Goal: Obtain resource: Download file/media

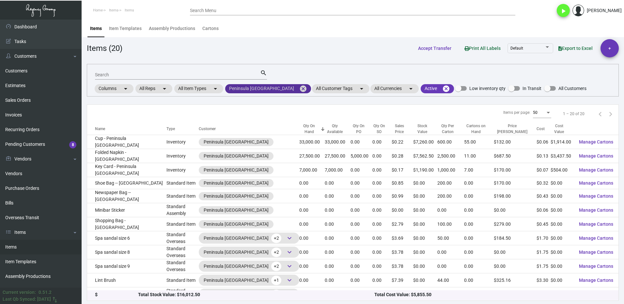
drag, startPoint x: 270, startPoint y: 87, endPoint x: 248, endPoint y: 91, distance: 22.3
click at [299, 87] on mat-icon "cancel" at bounding box center [303, 89] width 8 height 8
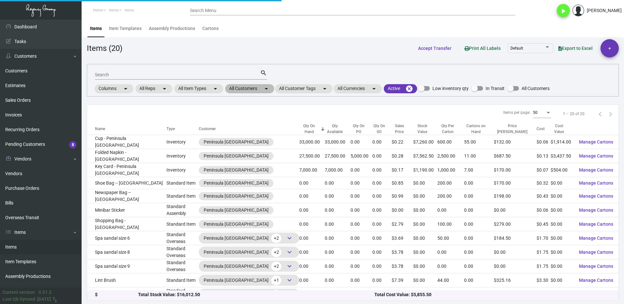
click at [241, 88] on mat-chip "All Customers arrow_drop_down" at bounding box center [249, 88] width 49 height 9
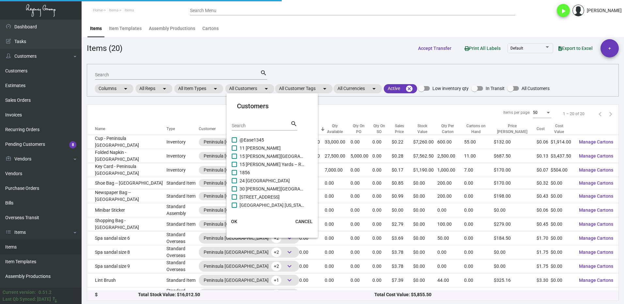
click at [255, 123] on input "Search" at bounding box center [261, 125] width 59 height 5
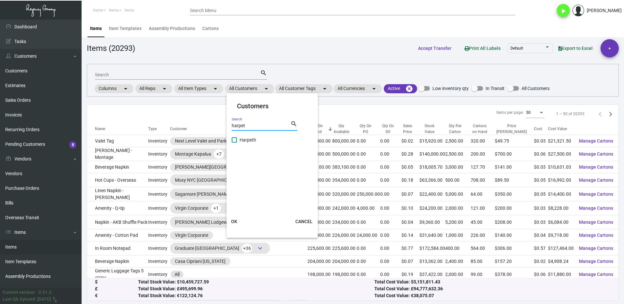
type input "harpet"
click at [235, 139] on span at bounding box center [234, 139] width 5 height 5
click at [234, 143] on input "Harpeth" at bounding box center [234, 143] width 0 height 0
checkbox input "true"
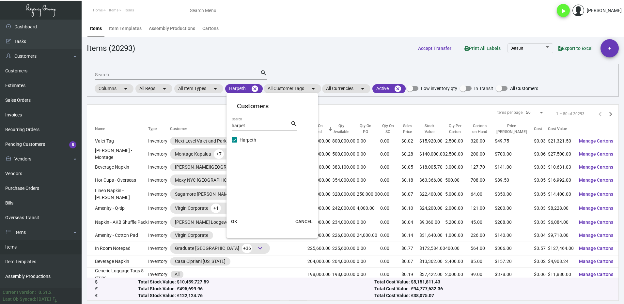
click at [237, 219] on span "OK" at bounding box center [234, 221] width 6 height 5
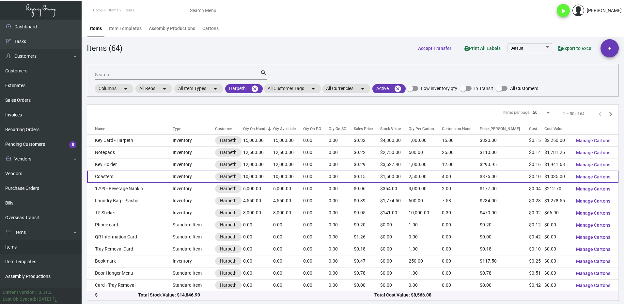
click at [145, 179] on td "Coasters" at bounding box center [130, 177] width 86 height 12
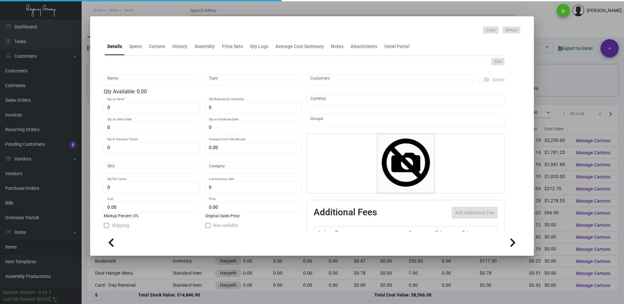
type input "Coasters"
type input "Inventory"
type input "10,000"
type input "$ 0.09043"
type input "Standard"
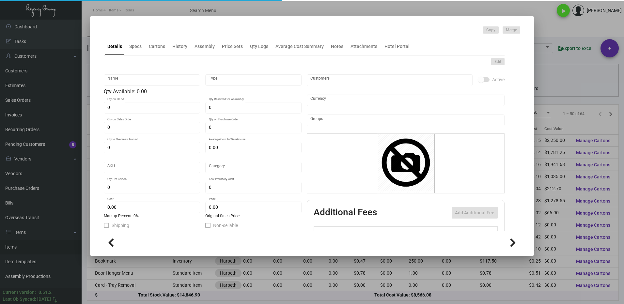
type input "2,500"
type input "5,000"
type input "$ 0.1035"
type input "$ 0.15"
type textarea "Coasters: Stock: 60pt Pulpboard Size: Round 4" Diameter Printing: CMYK Addition…"
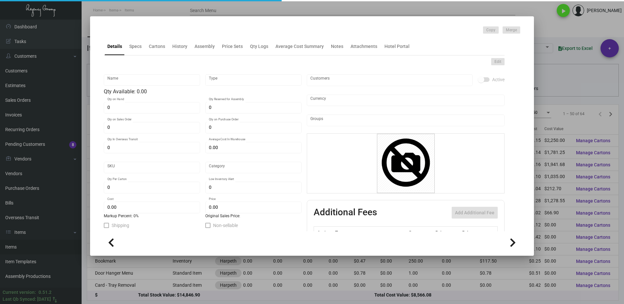
checkbox input "true"
type input "United States Dollar $"
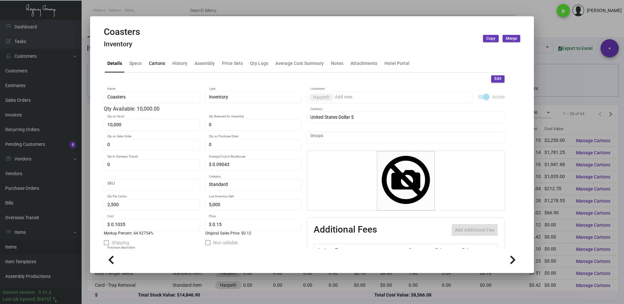
click at [161, 64] on div "Cartons" at bounding box center [157, 63] width 16 height 7
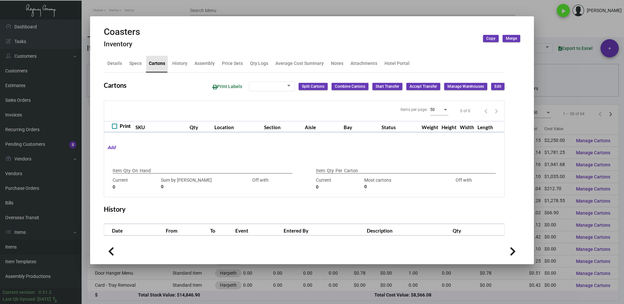
type input "10,000"
type input "12500"
type input "-2500"
type input "2,500"
type input "2500"
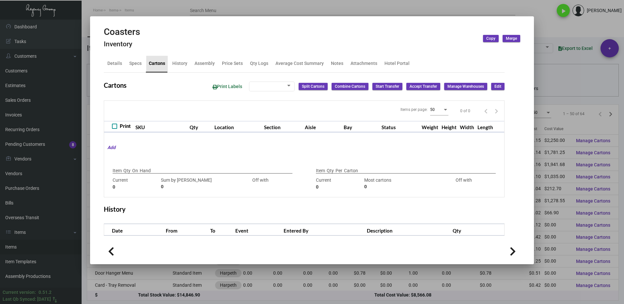
type input "0"
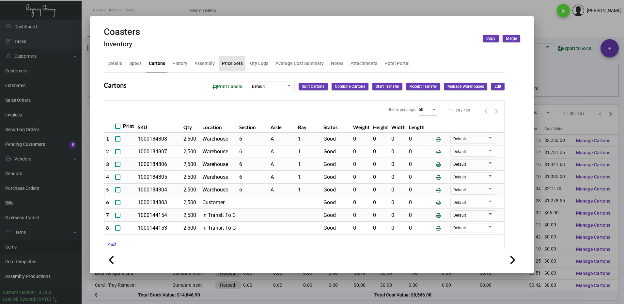
click at [226, 63] on div "Price Sets" at bounding box center [232, 63] width 21 height 7
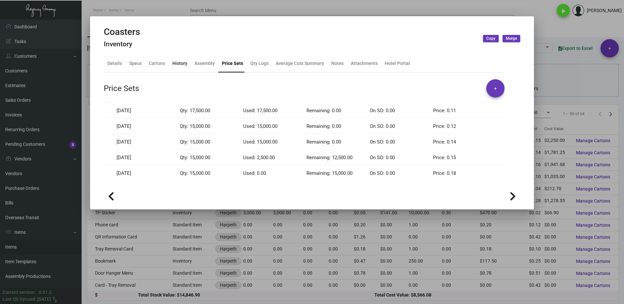
click at [177, 65] on div "History" at bounding box center [179, 63] width 15 height 7
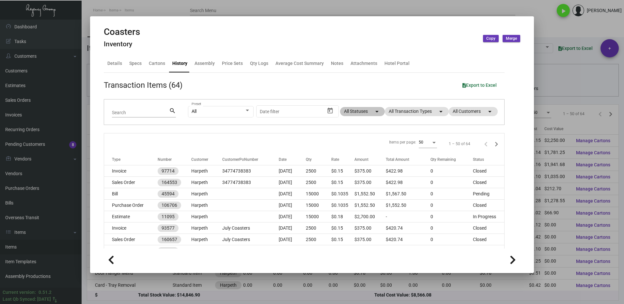
drag, startPoint x: 351, startPoint y: 106, endPoint x: 356, endPoint y: 111, distance: 6.5
click at [353, 110] on div "All Preset Start date – Date filter All Statuses arrow_drop_down All Transactio…" at bounding box center [342, 112] width 308 height 25
click at [340, 109] on mat-chip "All Statuses arrow_drop_down" at bounding box center [362, 111] width 45 height 9
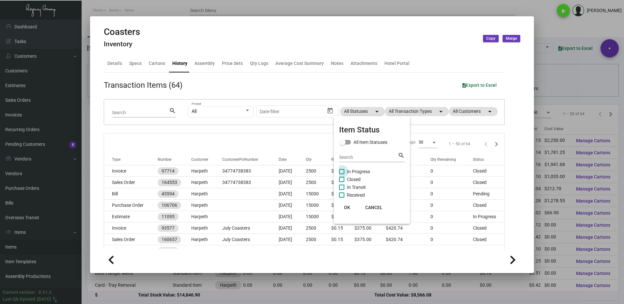
click at [347, 173] on span "In Progress" at bounding box center [358, 172] width 23 height 8
click at [342, 174] on input "In Progress" at bounding box center [341, 174] width 0 height 0
checkbox input "true"
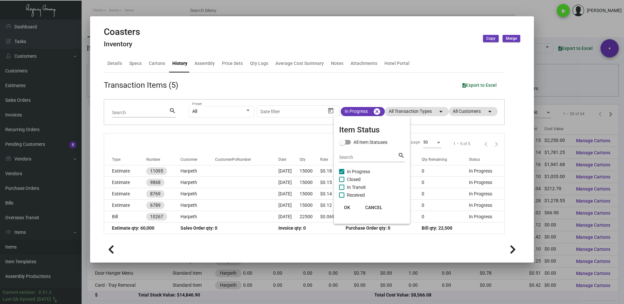
click at [347, 178] on span "Closed" at bounding box center [354, 180] width 14 height 8
click at [342, 182] on input "Closed" at bounding box center [341, 182] width 0 height 0
checkbox input "true"
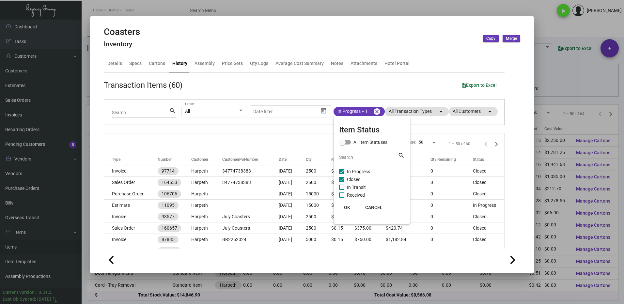
click at [350, 209] on span "OK" at bounding box center [347, 207] width 6 height 5
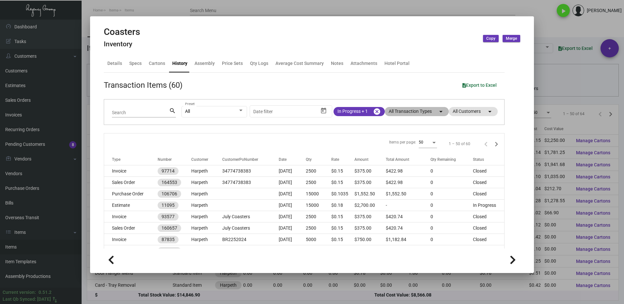
click at [395, 112] on mat-chip "All Transaction Types arrow_drop_down" at bounding box center [417, 111] width 64 height 9
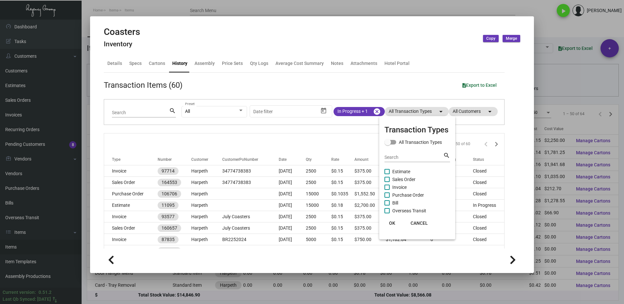
click at [389, 173] on span at bounding box center [386, 171] width 5 height 5
click at [387, 174] on input "Estimate" at bounding box center [387, 174] width 0 height 0
checkbox input "true"
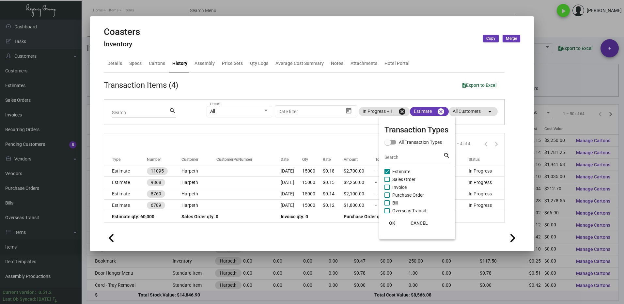
click at [398, 218] on button "OK" at bounding box center [392, 223] width 21 height 12
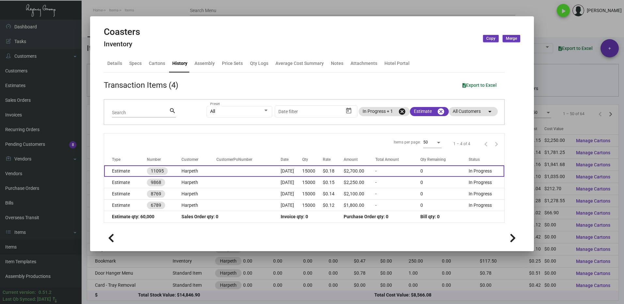
click at [200, 170] on td "Harpeth" at bounding box center [198, 170] width 35 height 11
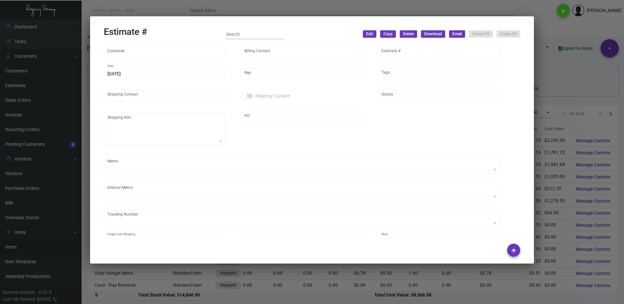
type input "Harpeth"
type input "[PERSON_NAME]"
type input "11095"
type input "[DATE]"
type input "[PERSON_NAME]"
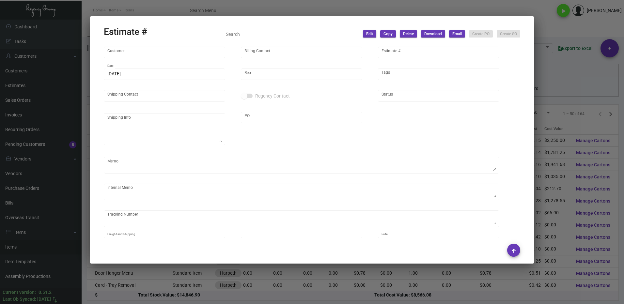
type input "United States Dollar $"
type input "$ 0.00"
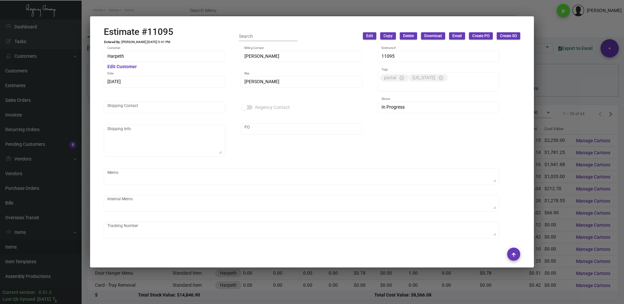
click at [545, 31] on div at bounding box center [312, 152] width 624 height 304
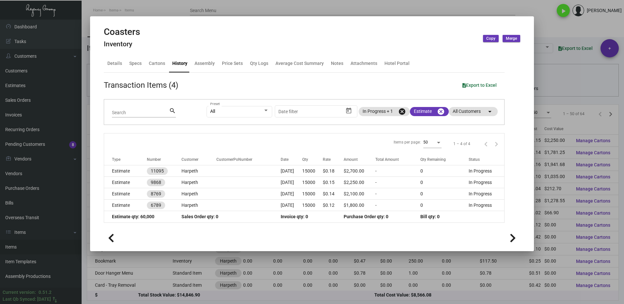
drag, startPoint x: 564, startPoint y: 31, endPoint x: 538, endPoint y: 35, distance: 25.7
click at [564, 31] on div at bounding box center [312, 152] width 624 height 304
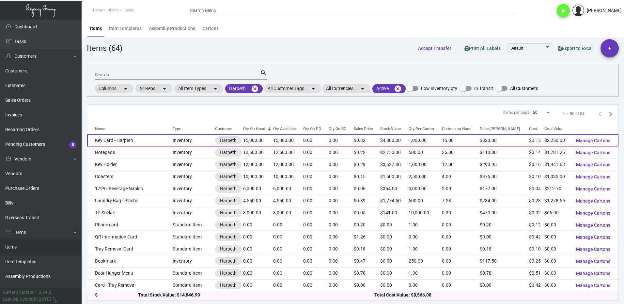
click at [139, 141] on td "Key Card - Harpeth" at bounding box center [130, 140] width 86 height 12
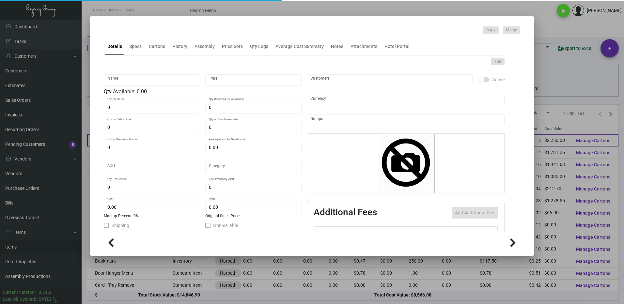
type input "Key Card - Harpeth"
type input "Inventory"
type input "15,000"
type input "$ 0.16575"
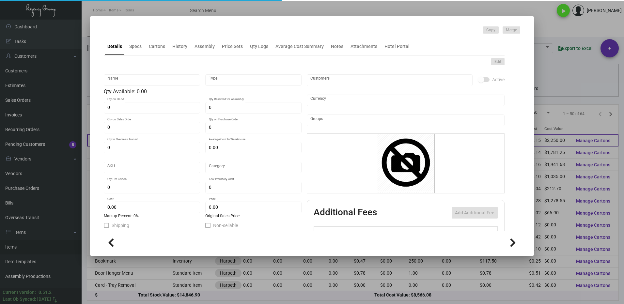
type input "700-Key Card -78-INV"
type input "Standard"
type input "1,000"
type input "4,000"
type input "$ 0.15"
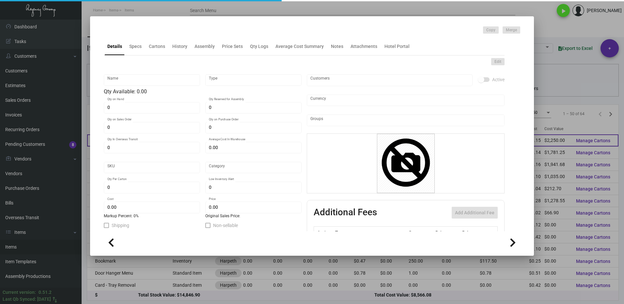
type input "$ 0.32"
checkbox input "true"
type input "United States Dollar $"
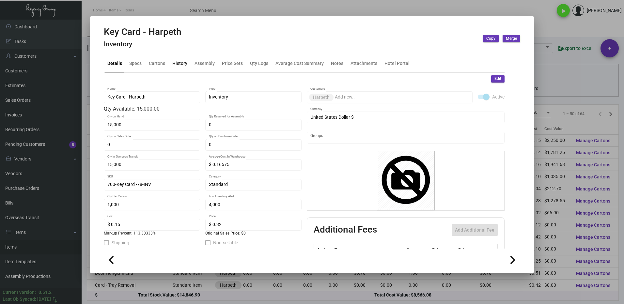
click at [175, 67] on div "History" at bounding box center [179, 63] width 15 height 7
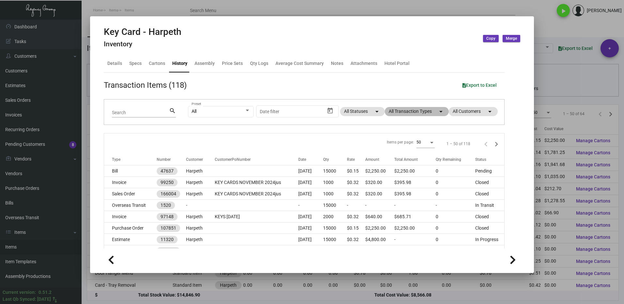
click at [390, 114] on mat-chip "All Transaction Types arrow_drop_down" at bounding box center [417, 111] width 64 height 9
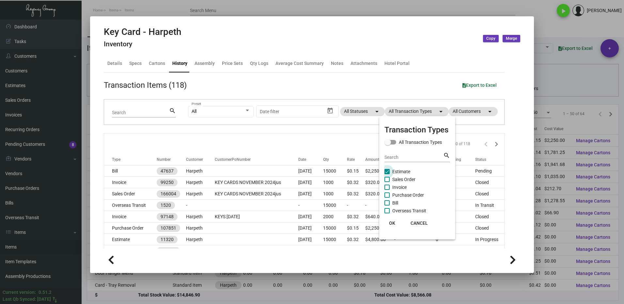
click at [391, 172] on label "Estimate" at bounding box center [397, 172] width 26 height 8
click at [387, 174] on input "Estimate" at bounding box center [387, 174] width 0 height 0
click at [390, 171] on label "Estimate" at bounding box center [397, 172] width 26 height 8
click at [387, 174] on input "Estimate" at bounding box center [387, 174] width 0 height 0
checkbox input "true"
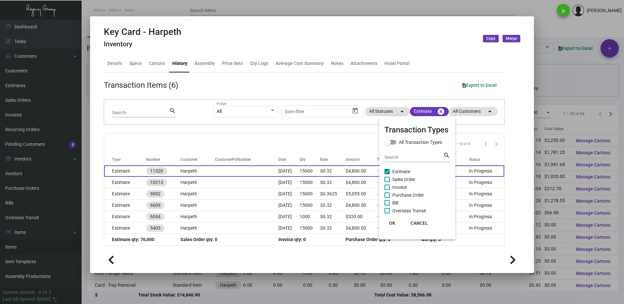
drag, startPoint x: 395, startPoint y: 224, endPoint x: 383, endPoint y: 167, distance: 58.0
click at [395, 224] on button "OK" at bounding box center [392, 223] width 21 height 12
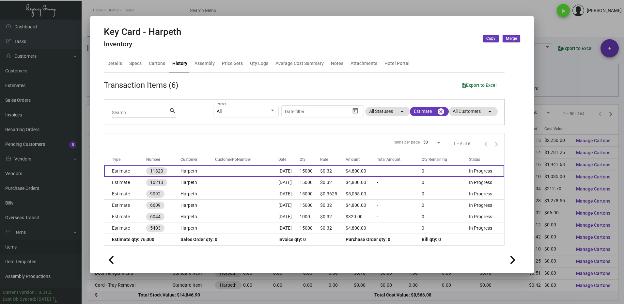
click at [246, 171] on td at bounding box center [246, 170] width 63 height 11
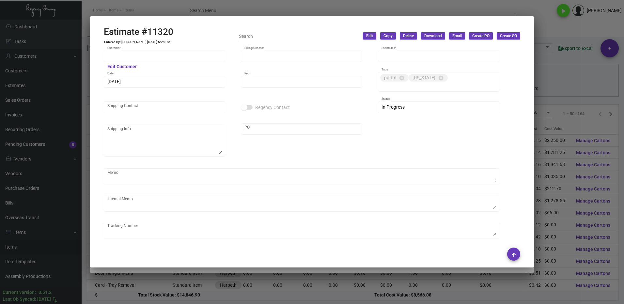
type input "Harpeth"
type input "[PERSON_NAME]"
type input "11320"
type input "[DATE]"
type input "[PERSON_NAME]"
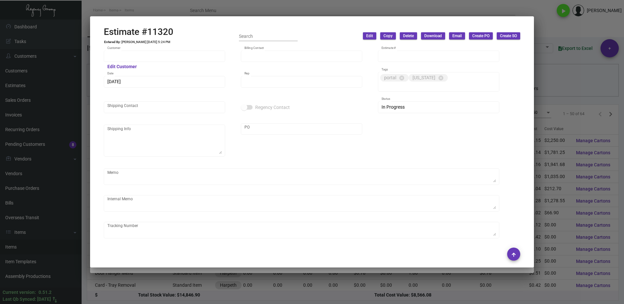
type input "United States Dollar $"
type input "$ 0.00"
click at [552, 31] on div at bounding box center [312, 152] width 624 height 304
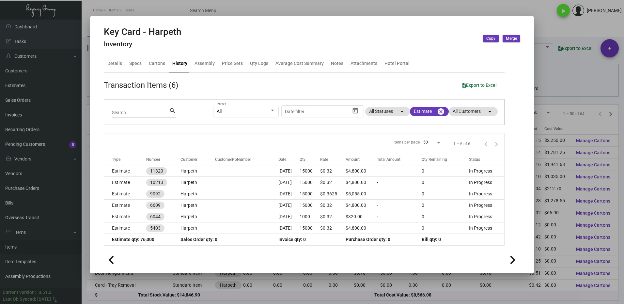
click at [553, 30] on div at bounding box center [312, 152] width 624 height 304
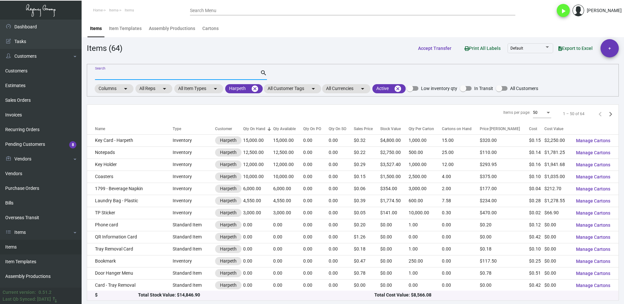
click at [121, 73] on input "Search" at bounding box center [177, 74] width 165 height 5
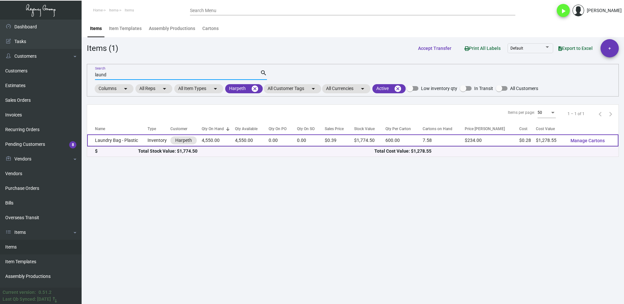
type input "laund"
click at [123, 140] on td "Laundry Bag - Plastic" at bounding box center [117, 140] width 60 height 12
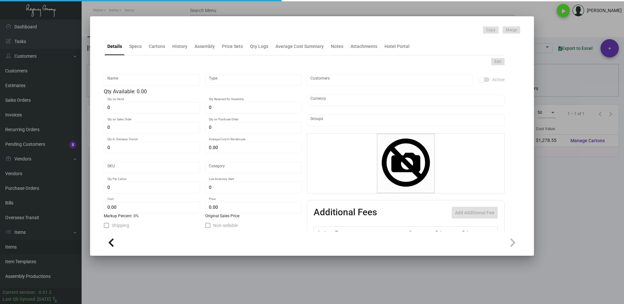
type input "Laundry Bag - Plastic"
type input "Inventory"
type input "4,550"
type input "$ 0.281"
type input "Standard"
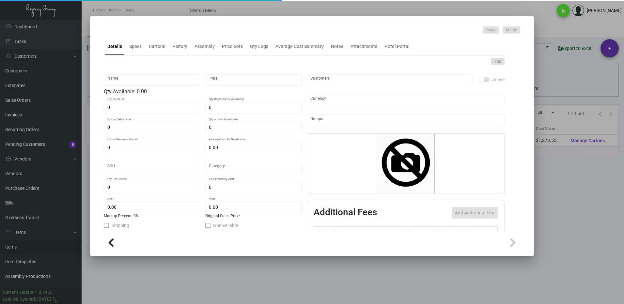
type input "600"
type input "$ 0.281"
type input "$ 0.39"
checkbox input "true"
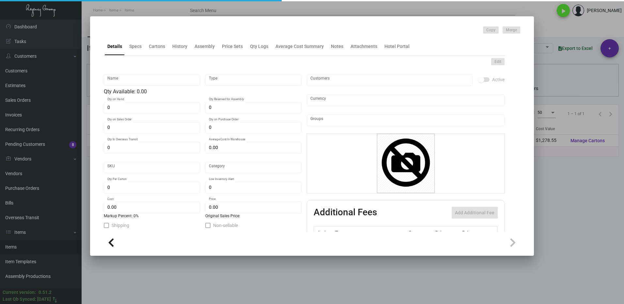
type input "United States Dollar $"
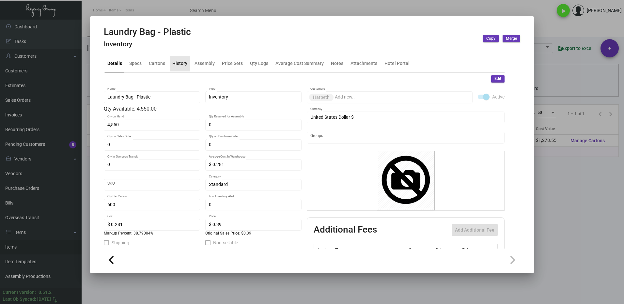
click at [177, 65] on div "History" at bounding box center [179, 63] width 15 height 7
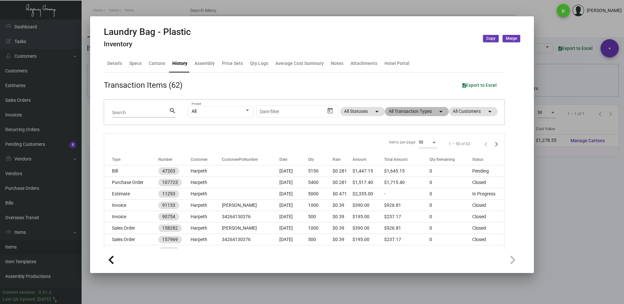
click at [401, 112] on mat-chip "All Transaction Types arrow_drop_down" at bounding box center [417, 111] width 64 height 9
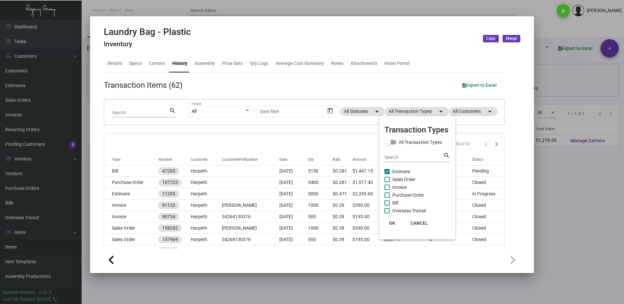
click at [397, 173] on span "Estimate" at bounding box center [401, 172] width 18 height 8
click at [387, 174] on input "Estimate" at bounding box center [387, 174] width 0 height 0
click at [390, 171] on label "Estimate" at bounding box center [397, 172] width 26 height 8
click at [387, 174] on input "Estimate" at bounding box center [387, 174] width 0 height 0
checkbox input "true"
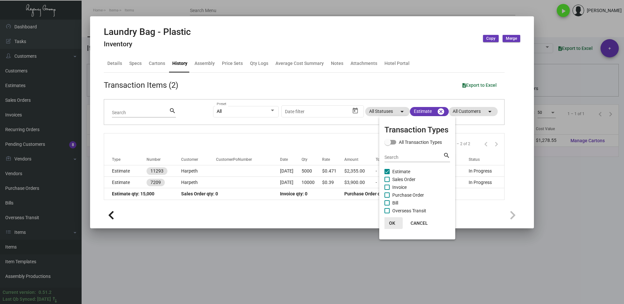
click at [393, 226] on span "OK" at bounding box center [392, 223] width 6 height 5
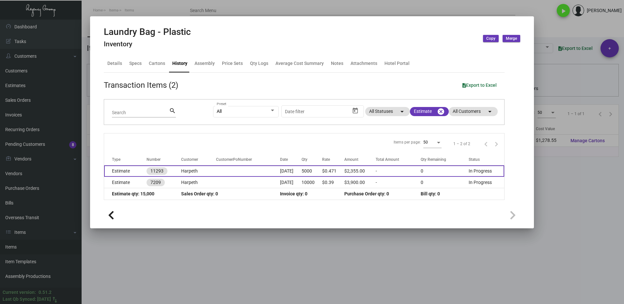
click at [216, 172] on td at bounding box center [248, 170] width 64 height 11
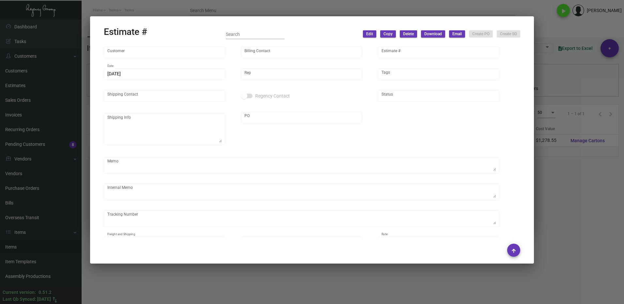
type input "Harpeth"
type input "[PERSON_NAME]"
type input "11293"
type input "[DATE]"
type input "[PERSON_NAME]"
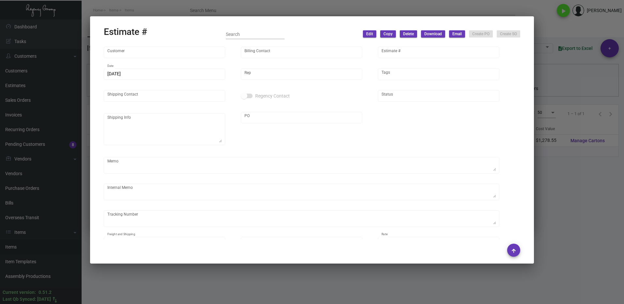
type input "United States Dollar $"
type input "$ 0.00"
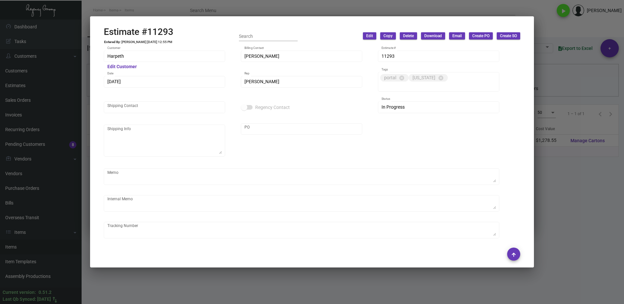
click at [558, 187] on div at bounding box center [312, 152] width 624 height 304
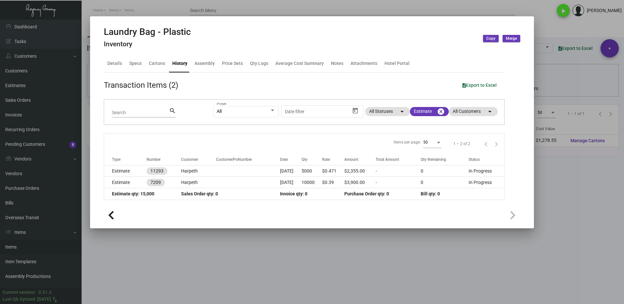
click at [555, 190] on div at bounding box center [312, 152] width 624 height 304
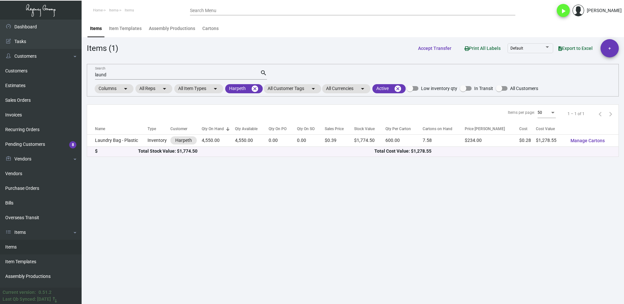
click at [111, 75] on input "laund" at bounding box center [177, 74] width 165 height 5
type input "l"
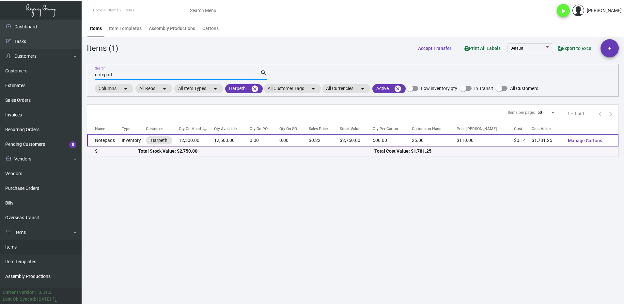
type input "notepad"
click at [119, 140] on td "Notepads" at bounding box center [104, 140] width 35 height 12
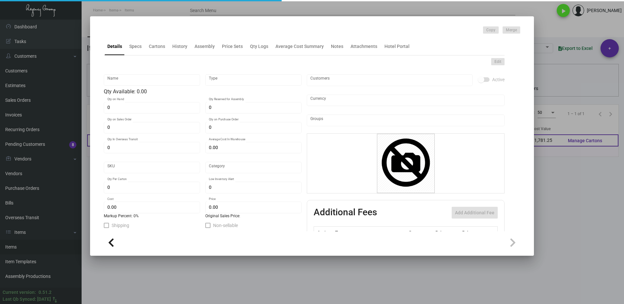
type input "Notepads"
type input "Inventory"
type input "12,500"
type input "$ 0.00"
type input "Standard"
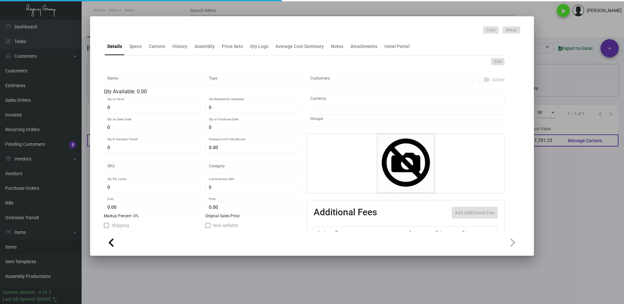
type input "500"
type input "2,500"
type input "$ 0.1425"
type input "$ 0.22"
type textarea "Notepads: Stock: 60# Cougar Natural Opaque Text Size: 4.25x5.5 Printing: 2/0 Fi…"
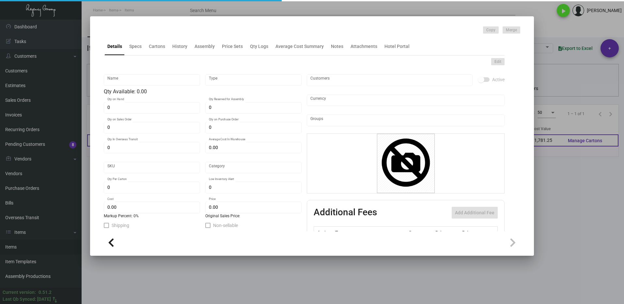
checkbox input "true"
type input "United States Dollar $"
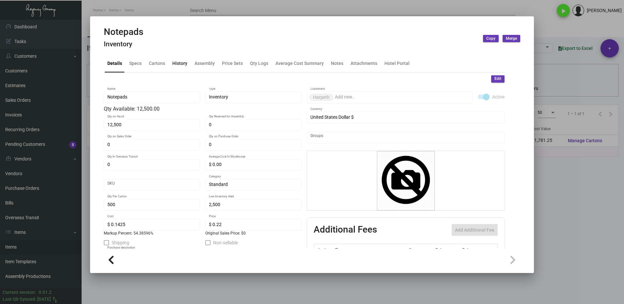
click at [179, 64] on div "History" at bounding box center [179, 63] width 15 height 7
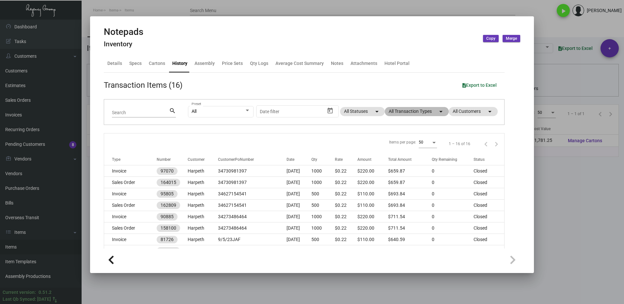
click at [388, 113] on mat-chip "All Transaction Types arrow_drop_down" at bounding box center [417, 111] width 64 height 9
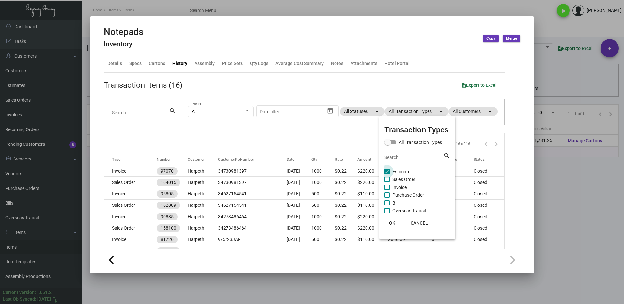
click at [393, 169] on span "Estimate" at bounding box center [401, 172] width 18 height 8
click at [387, 174] on input "Estimate" at bounding box center [387, 174] width 0 height 0
click at [390, 171] on label "Estimate" at bounding box center [397, 172] width 26 height 8
click at [387, 174] on input "Estimate" at bounding box center [387, 174] width 0 height 0
checkbox input "true"
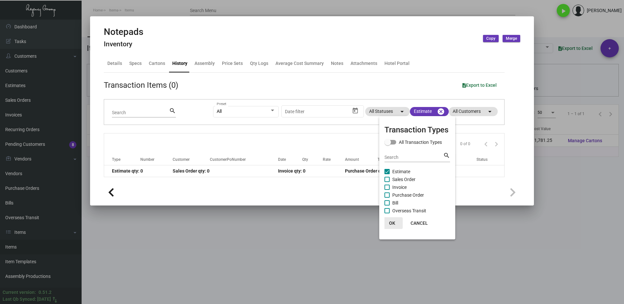
drag, startPoint x: 397, startPoint y: 224, endPoint x: 387, endPoint y: 217, distance: 12.6
click at [397, 224] on button "OK" at bounding box center [392, 223] width 21 height 12
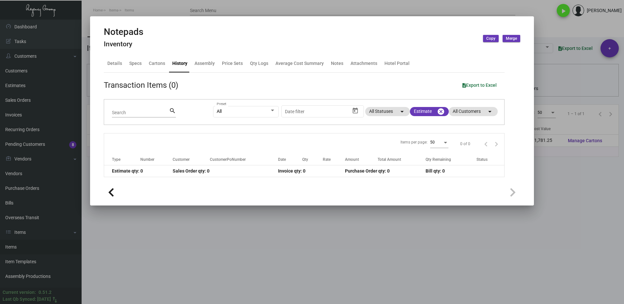
click at [176, 63] on div "History" at bounding box center [179, 63] width 15 height 7
click at [420, 109] on mat-chip "Estimate cancel" at bounding box center [429, 111] width 39 height 9
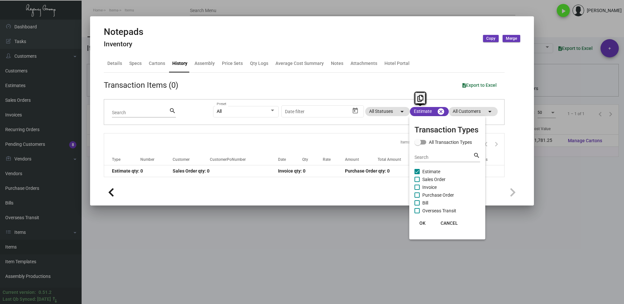
drag, startPoint x: 423, startPoint y: 195, endPoint x: 425, endPoint y: 200, distance: 5.4
click at [422, 195] on span "Purchase Order" at bounding box center [438, 195] width 32 height 8
click at [417, 198] on input "Purchase Order" at bounding box center [417, 198] width 0 height 0
checkbox input "true"
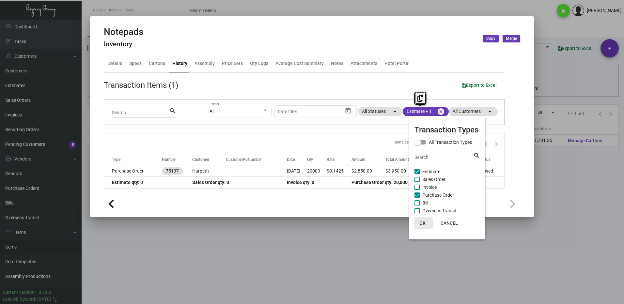
click at [423, 224] on span "OK" at bounding box center [422, 223] width 6 height 5
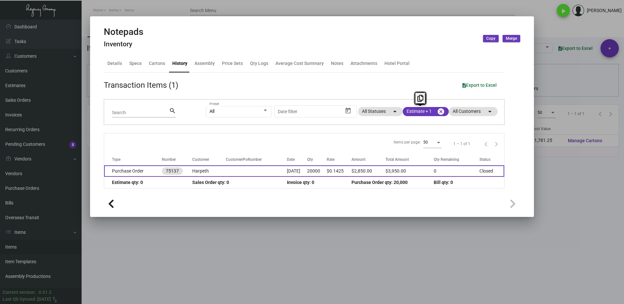
click at [152, 173] on td "Purchase Order" at bounding box center [133, 170] width 58 height 11
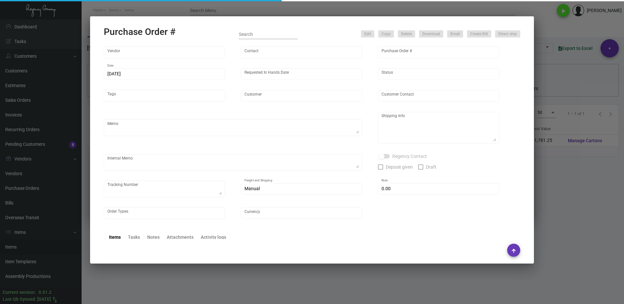
type input "TK Printing Group Inc"
type input "TK Printing Group Inc. - Place Order"
type input "75137"
type input "[DATE]"
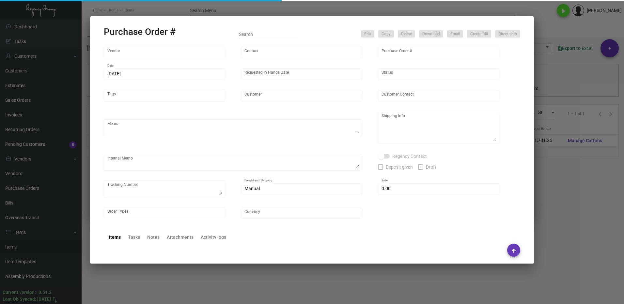
type input "Harpeth"
type input "[PERSON_NAME]"
type textarea "[GEOGRAPHIC_DATA] Attn: [PERSON_NAME] [STREET_ADDRESS] and Regency Group Wareho…"
type input "$ 0.00"
type input "United States Dollar $"
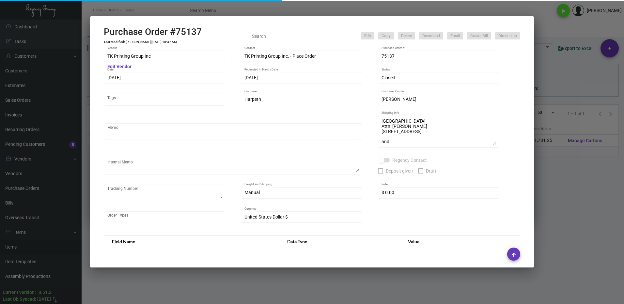
click at [576, 184] on div at bounding box center [312, 152] width 624 height 304
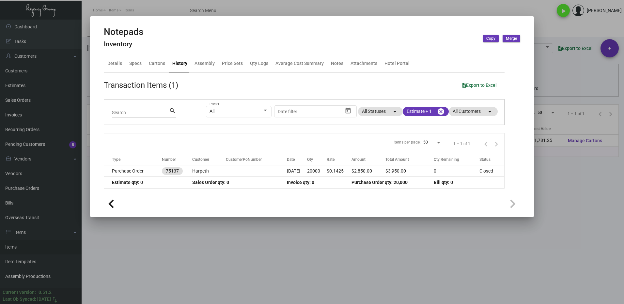
click at [539, 194] on div at bounding box center [312, 152] width 624 height 304
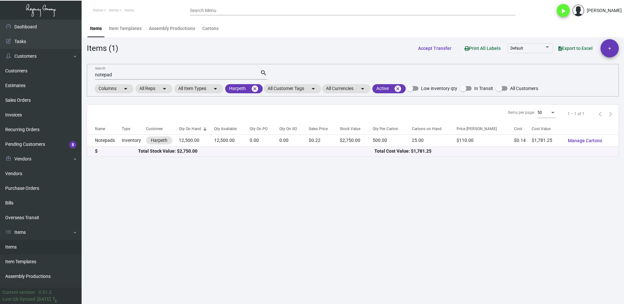
click at [125, 76] on input "notepad" at bounding box center [177, 74] width 165 height 5
type input "n"
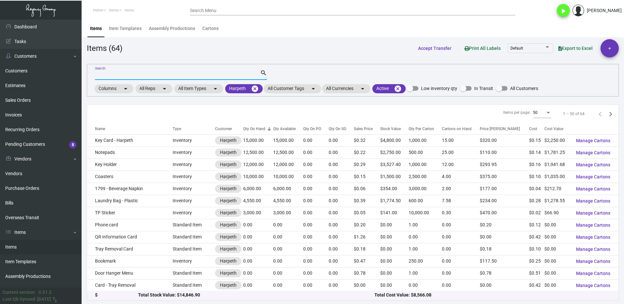
click at [112, 73] on input "Search" at bounding box center [177, 74] width 165 height 5
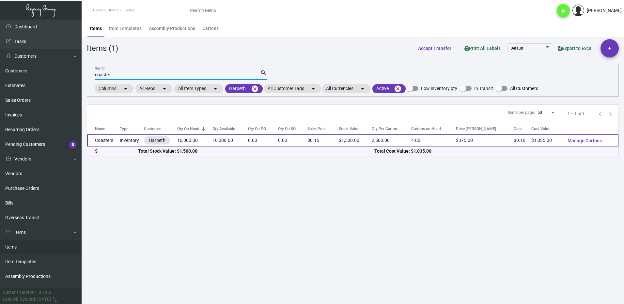
type input "coaster"
click at [114, 139] on td "Coasters" at bounding box center [103, 140] width 33 height 12
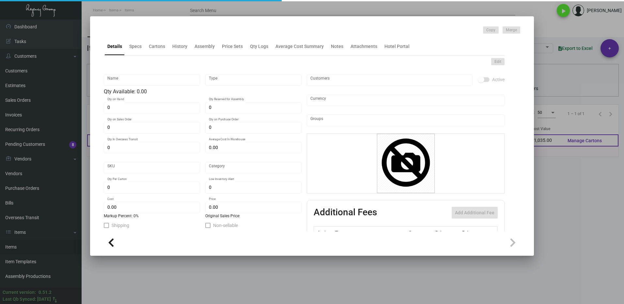
type input "Coasters"
type input "Inventory"
type input "10,000"
type input "$ 0.09043"
type input "Standard"
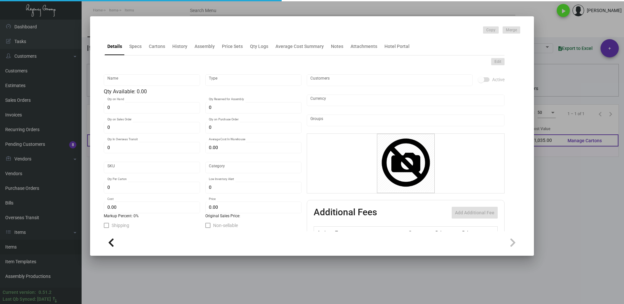
type input "2,500"
type input "5,000"
type input "$ 0.1035"
type input "$ 0.15"
type textarea "Coasters: Stock: 60pt Pulpboard Size: Round 4" Diameter Printing: CMYK Addition…"
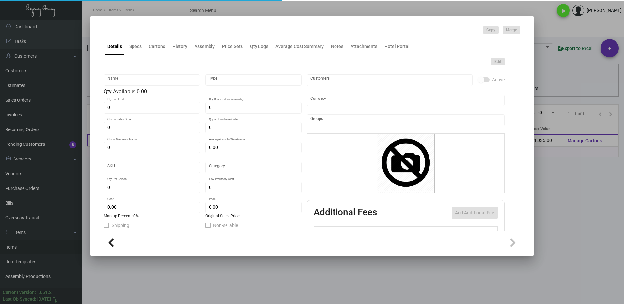
checkbox input "true"
type input "United States Dollar $"
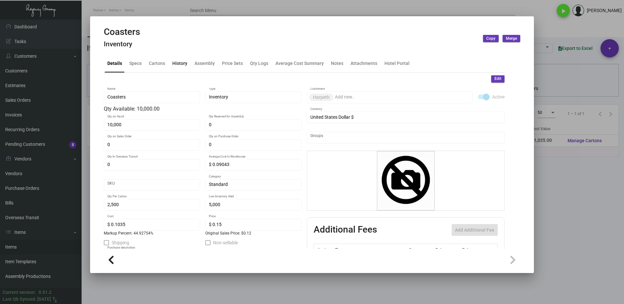
click at [181, 65] on div "History" at bounding box center [179, 63] width 15 height 7
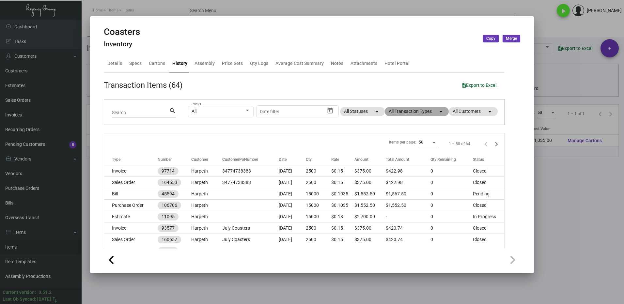
click at [387, 112] on mat-chip "All Transaction Types arrow_drop_down" at bounding box center [417, 111] width 64 height 9
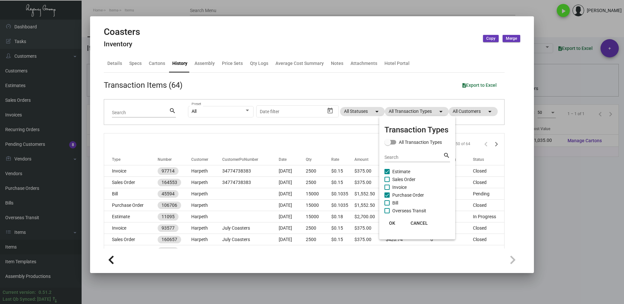
click at [389, 174] on span at bounding box center [386, 171] width 5 height 5
click at [387, 174] on input "Estimate" at bounding box center [387, 174] width 0 height 0
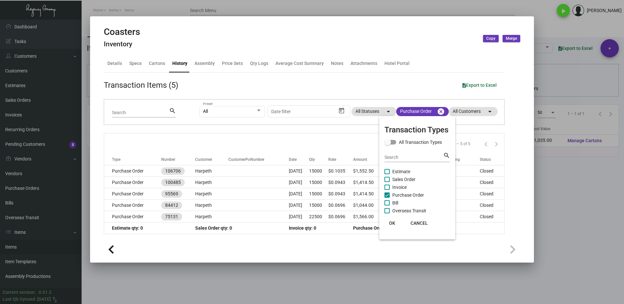
click at [388, 172] on span at bounding box center [386, 171] width 5 height 5
click at [387, 174] on input "Estimate" at bounding box center [387, 174] width 0 height 0
checkbox input "true"
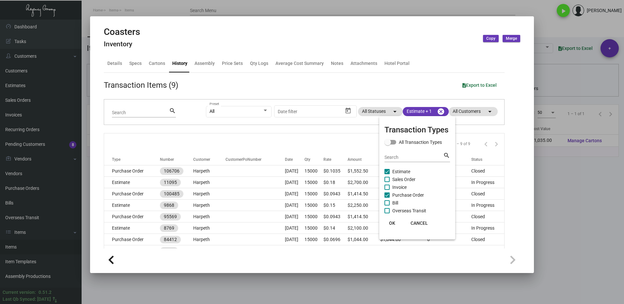
click at [388, 196] on span at bounding box center [386, 195] width 5 height 5
click at [387, 198] on input "Purchase Order" at bounding box center [387, 198] width 0 height 0
checkbox input "false"
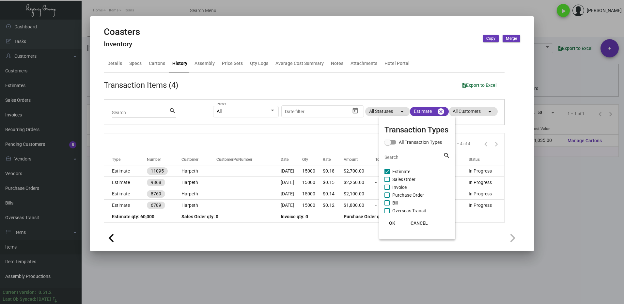
click at [391, 226] on span "OK" at bounding box center [392, 223] width 6 height 5
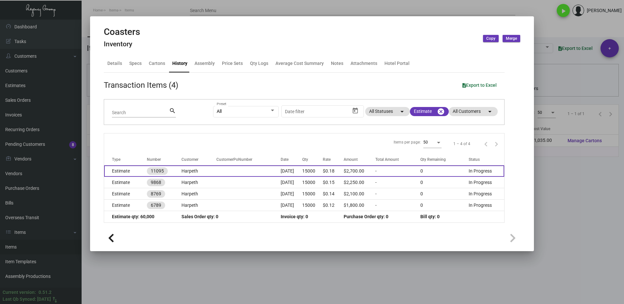
click at [133, 172] on td "Estimate" at bounding box center [125, 170] width 43 height 11
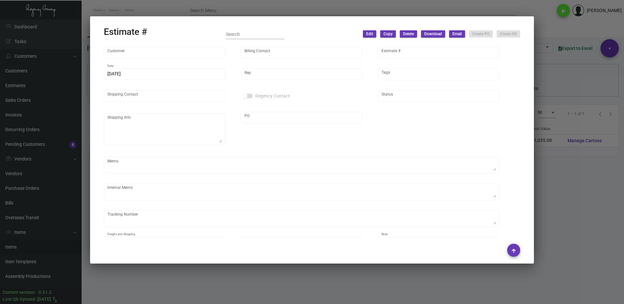
type input "Harpeth"
type input "[PERSON_NAME]"
type input "11095"
type input "[DATE]"
type input "[PERSON_NAME]"
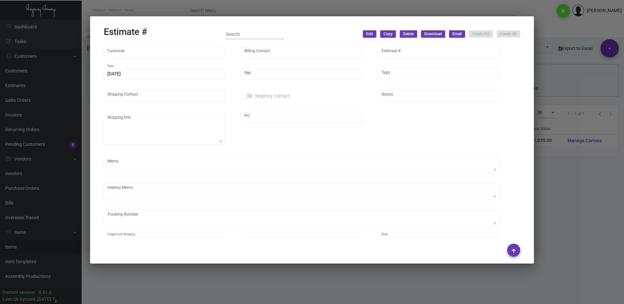
type input "United States Dollar $"
type input "$ 0.00"
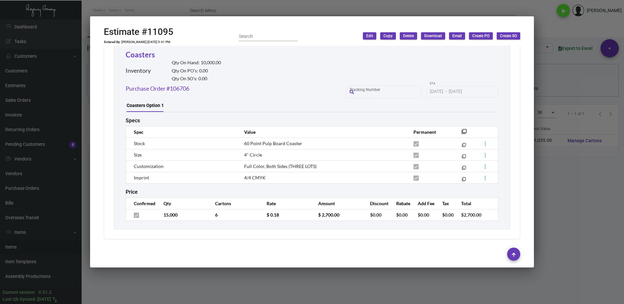
scroll to position [233, 0]
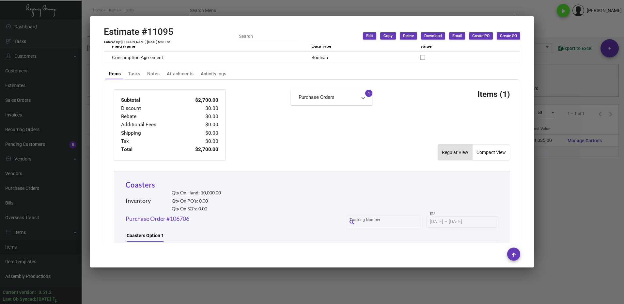
click at [430, 37] on span "Download" at bounding box center [433, 36] width 18 height 6
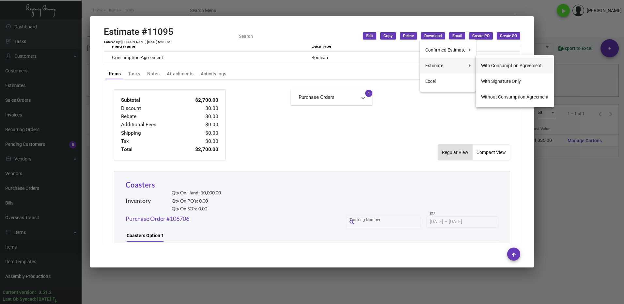
click at [516, 63] on button "With Consumption Agreement" at bounding box center [515, 66] width 78 height 16
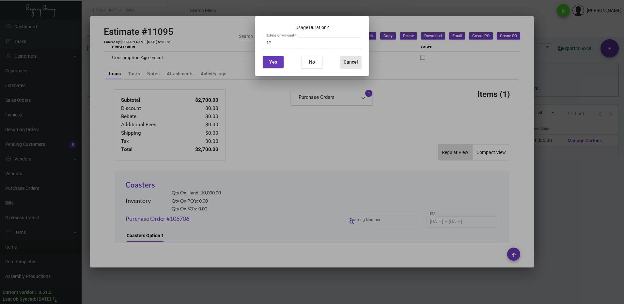
click at [356, 64] on span "Cancel" at bounding box center [351, 61] width 14 height 5
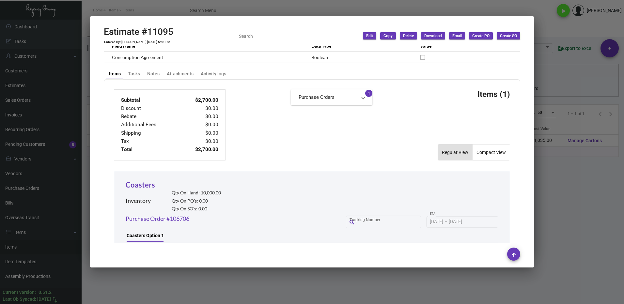
click at [440, 36] on span "Download" at bounding box center [433, 36] width 18 height 6
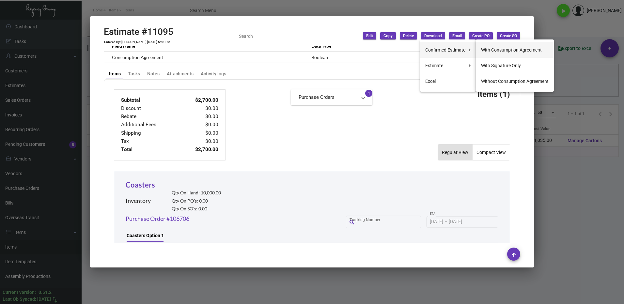
click at [500, 50] on button "With Consumption Agreement" at bounding box center [515, 50] width 78 height 16
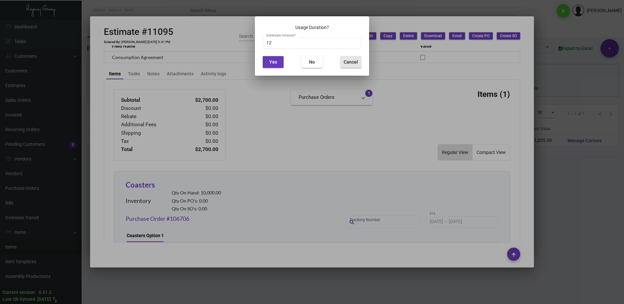
click at [355, 62] on span "Cancel" at bounding box center [351, 61] width 14 height 5
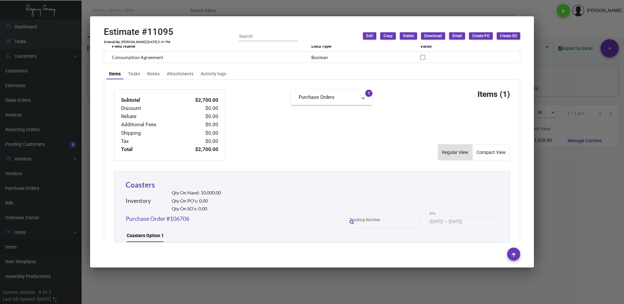
click at [428, 38] on span "Download" at bounding box center [433, 36] width 18 height 6
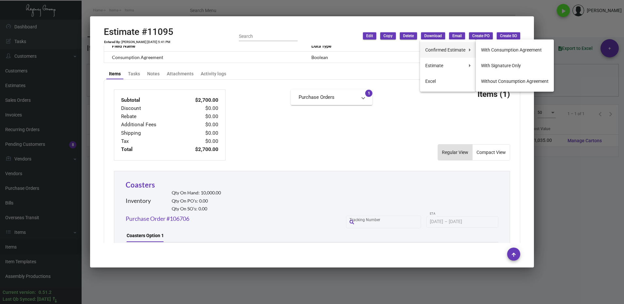
click at [460, 50] on button "Confirmed Estimate" at bounding box center [448, 50] width 56 height 16
click at [500, 66] on button "With Signature Only" at bounding box center [515, 66] width 78 height 16
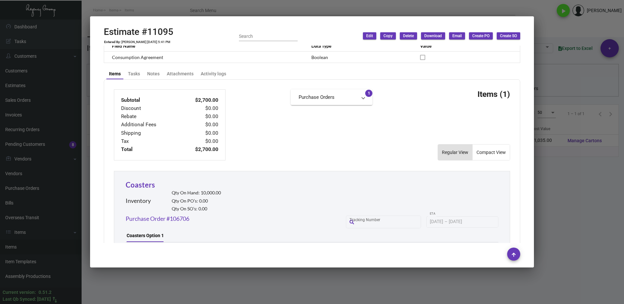
drag, startPoint x: 560, startPoint y: 262, endPoint x: 486, endPoint y: 232, distance: 79.9
click at [559, 259] on div at bounding box center [312, 152] width 624 height 304
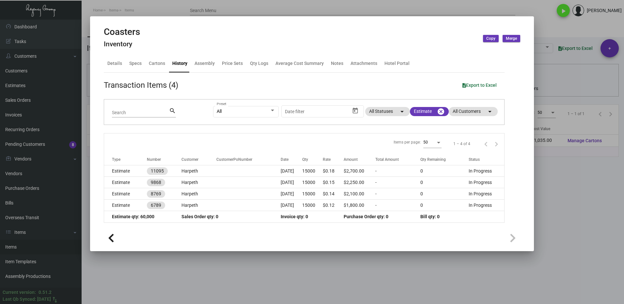
click at [553, 195] on div at bounding box center [312, 152] width 624 height 304
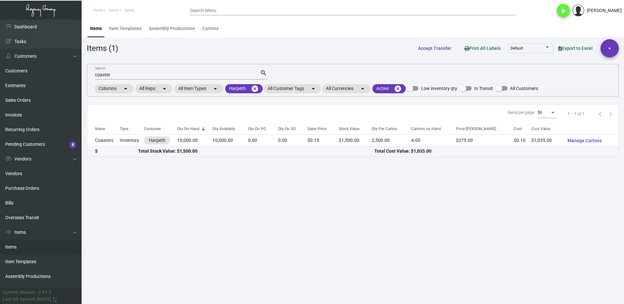
click at [117, 73] on input "coaster" at bounding box center [177, 74] width 165 height 5
type input "c"
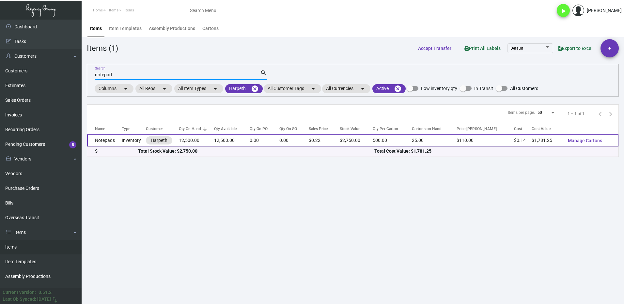
type input "notepad"
click at [112, 137] on td "Notepads" at bounding box center [104, 140] width 35 height 12
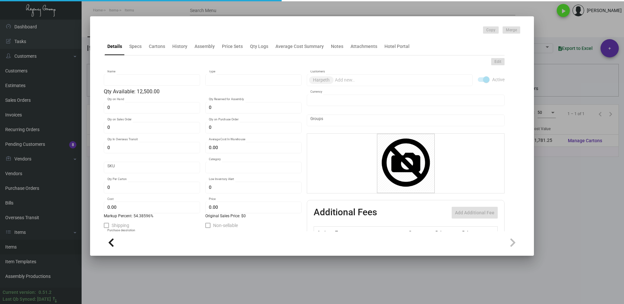
type input "Notepads"
type input "Inventory"
type input "12,500"
type input "$ 0.00"
type input "Standard"
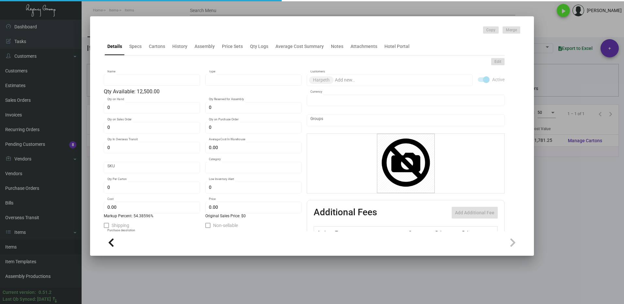
type input "500"
type input "2,500"
type input "$ 0.1425"
type input "$ 0.22"
type textarea "Notepads: Stock: 60# Cougar Natural Opaque Text Size: 4.25x5.5 Printing: 2/0 Fi…"
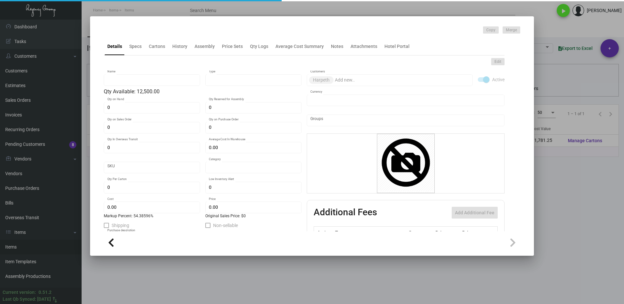
checkbox input "true"
type input "United States Dollar $"
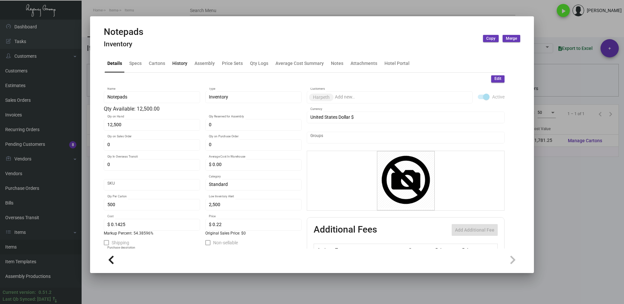
click at [179, 65] on div "History" at bounding box center [179, 63] width 15 height 7
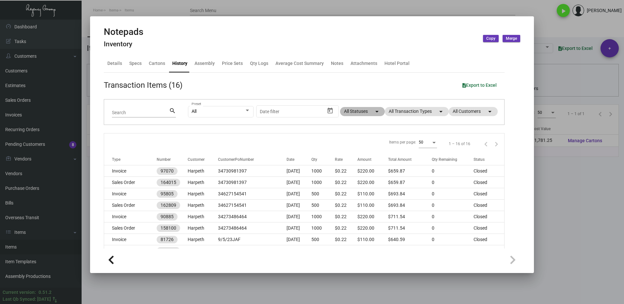
click at [363, 111] on mat-chip "All Statuses arrow_drop_down" at bounding box center [362, 111] width 45 height 9
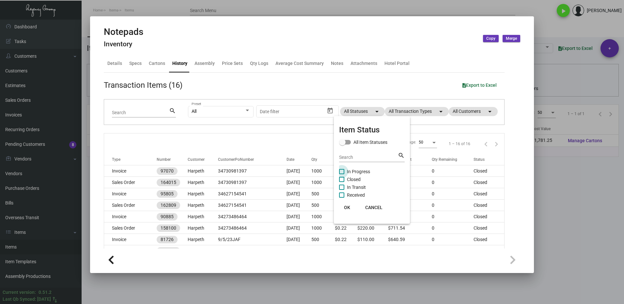
click at [348, 172] on span "In Progress" at bounding box center [358, 172] width 23 height 8
click at [342, 174] on input "In Progress" at bounding box center [341, 174] width 0 height 0
checkbox input "true"
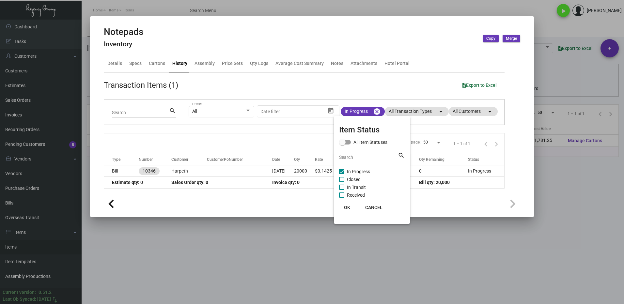
click at [347, 178] on label "Closed" at bounding box center [350, 180] width 22 height 8
click at [342, 182] on input "Closed" at bounding box center [341, 182] width 0 height 0
checkbox input "true"
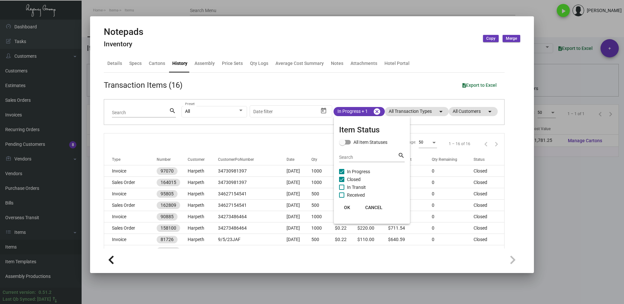
click at [352, 206] on button "OK" at bounding box center [346, 208] width 21 height 12
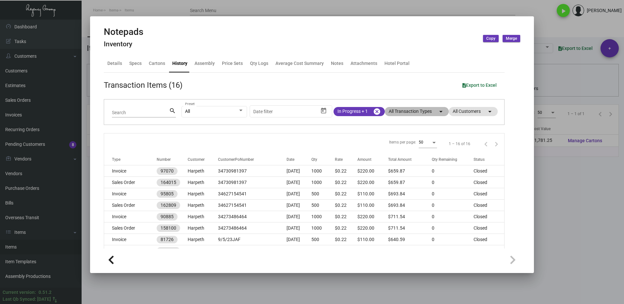
click at [392, 115] on mat-chip "All Transaction Types arrow_drop_down" at bounding box center [417, 111] width 64 height 9
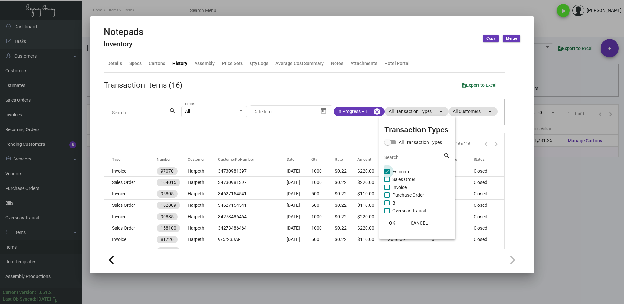
click at [390, 172] on label "Estimate" at bounding box center [397, 172] width 26 height 8
click at [387, 174] on input "Estimate" at bounding box center [387, 174] width 0 height 0
click at [389, 172] on span at bounding box center [386, 171] width 5 height 5
click at [387, 174] on input "Estimate" at bounding box center [387, 174] width 0 height 0
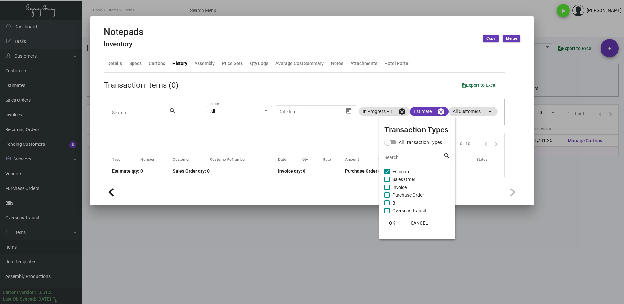
click at [389, 171] on span at bounding box center [386, 171] width 5 height 5
click at [387, 174] on input "Estimate" at bounding box center [387, 174] width 0 height 0
checkbox input "false"
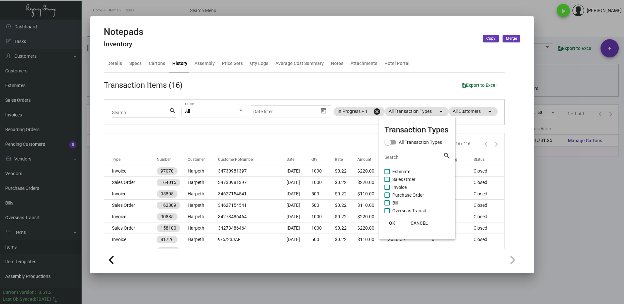
click at [390, 195] on label "Purchase Order" at bounding box center [403, 195] width 39 height 8
click at [387, 198] on input "Purchase Order" at bounding box center [387, 198] width 0 height 0
checkbox input "true"
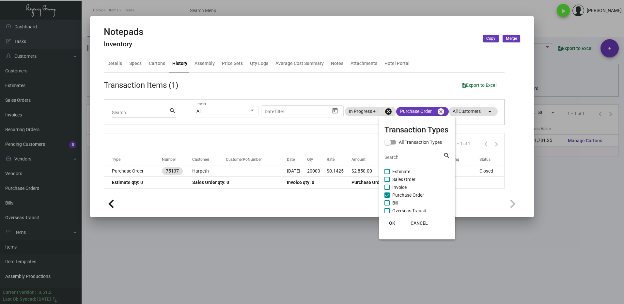
click at [392, 223] on span "OK" at bounding box center [392, 223] width 6 height 5
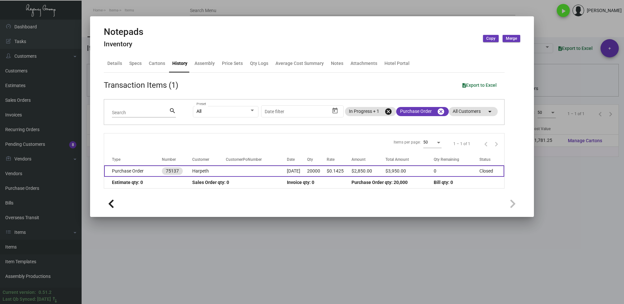
click at [149, 173] on td "Purchase Order" at bounding box center [133, 170] width 58 height 11
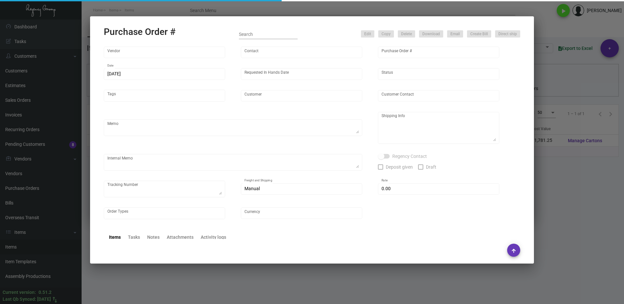
type input "TK Printing Group Inc"
type input "TK Printing Group Inc. - Place Order"
type input "75137"
type input "[DATE]"
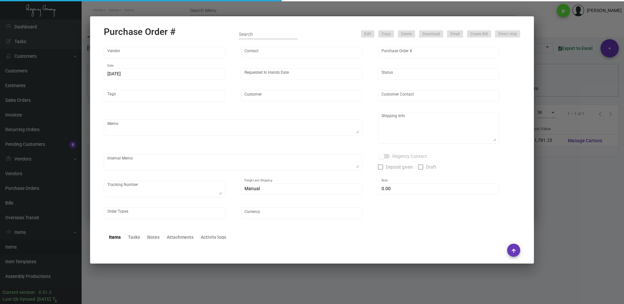
type input "Harpeth"
type input "[PERSON_NAME]"
type textarea "[GEOGRAPHIC_DATA] Attn: [PERSON_NAME] [STREET_ADDRESS] and Regency Group Wareho…"
type input "$ 0.00"
type input "United States Dollar $"
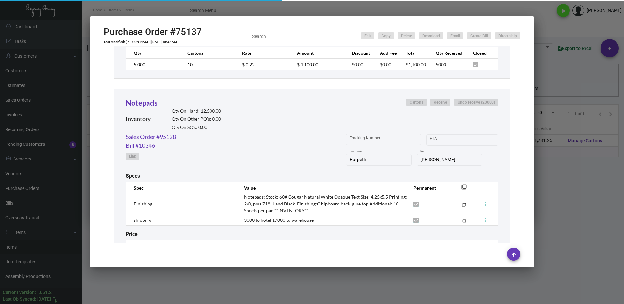
scroll to position [457, 0]
